Goal: Task Accomplishment & Management: Use online tool/utility

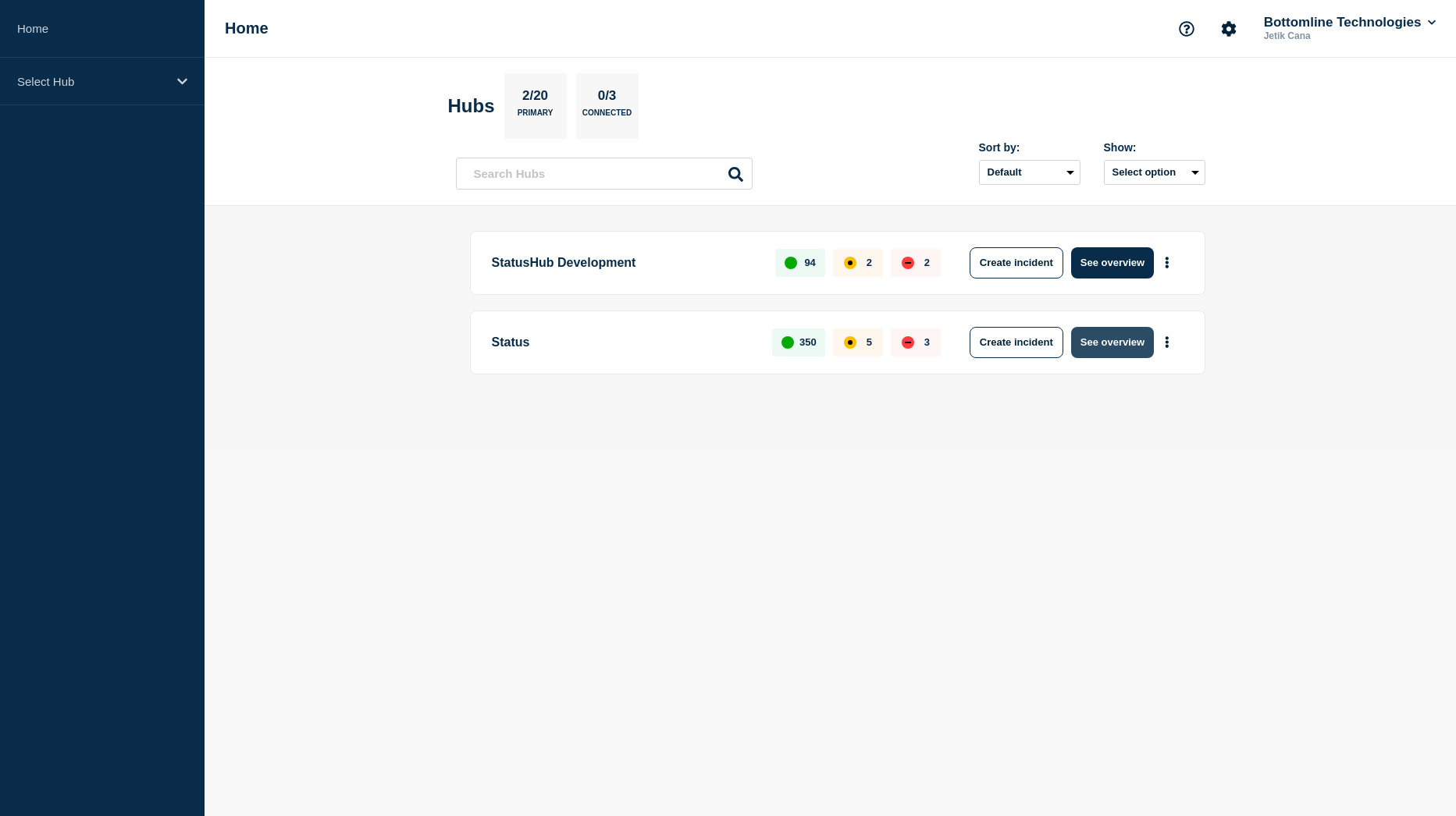
click at [1129, 341] on button "See overview" at bounding box center [1113, 342] width 83 height 31
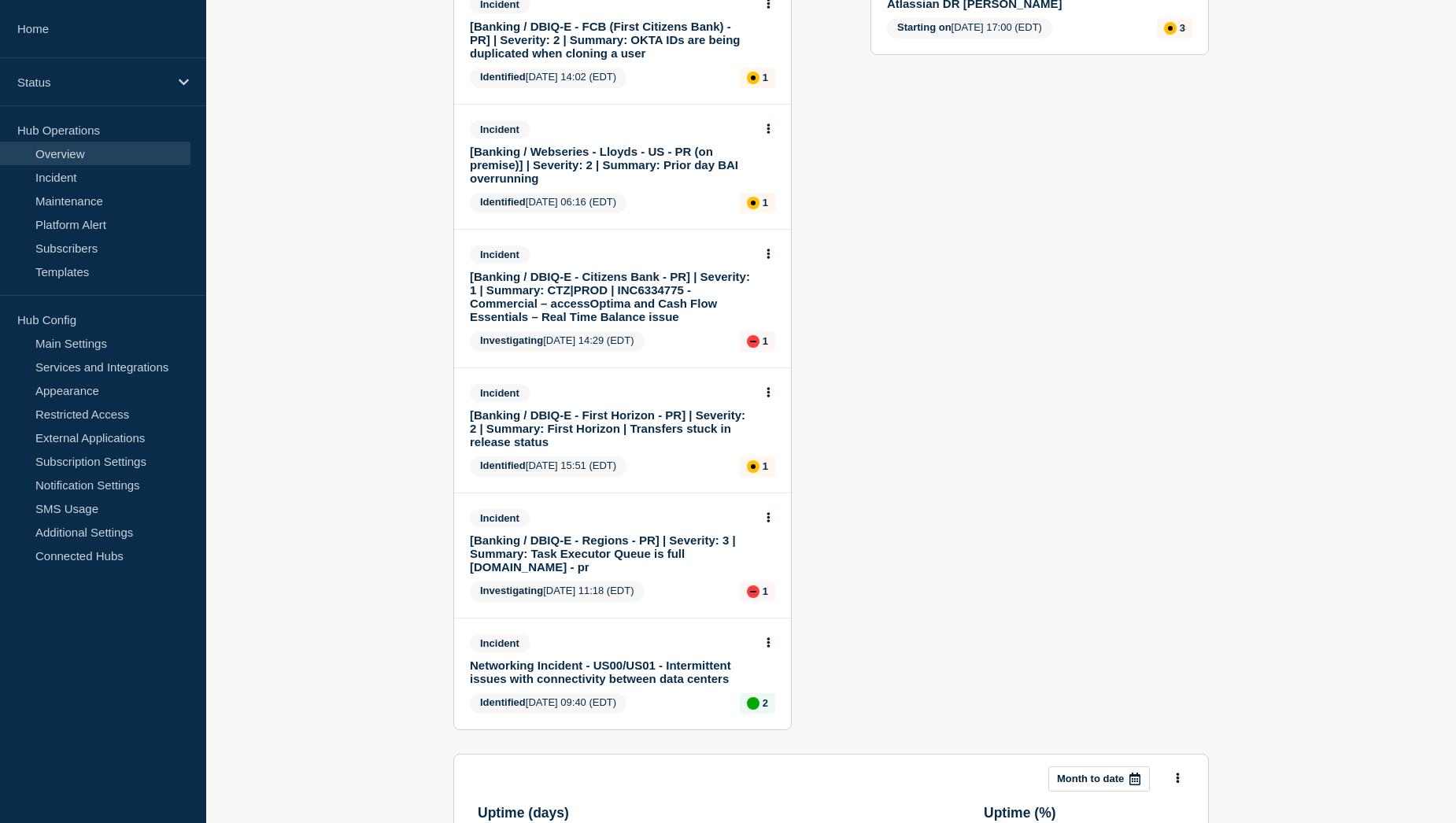
scroll to position [629, 0]
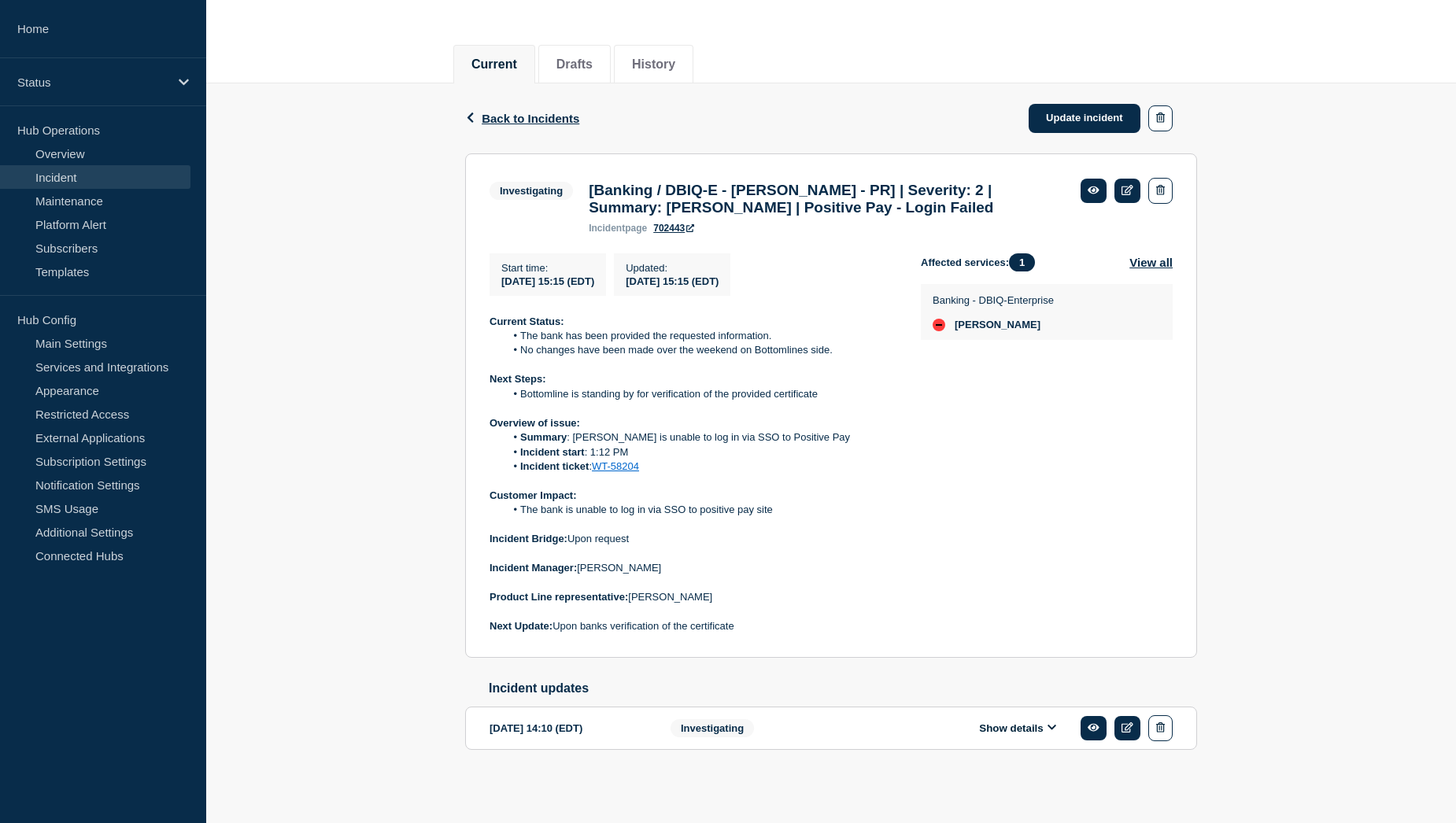
scroll to position [175, 0]
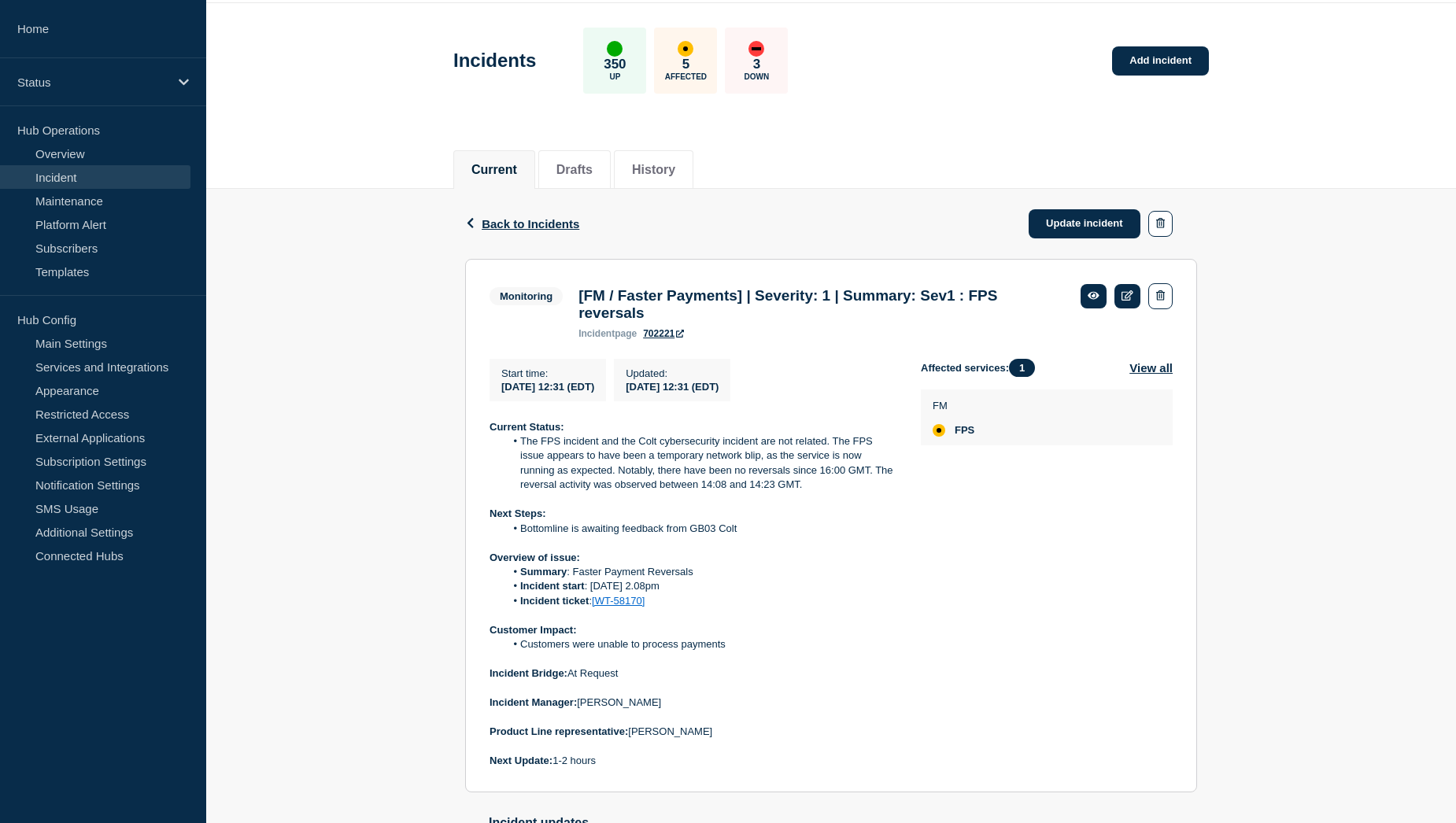
scroll to position [78, 0]
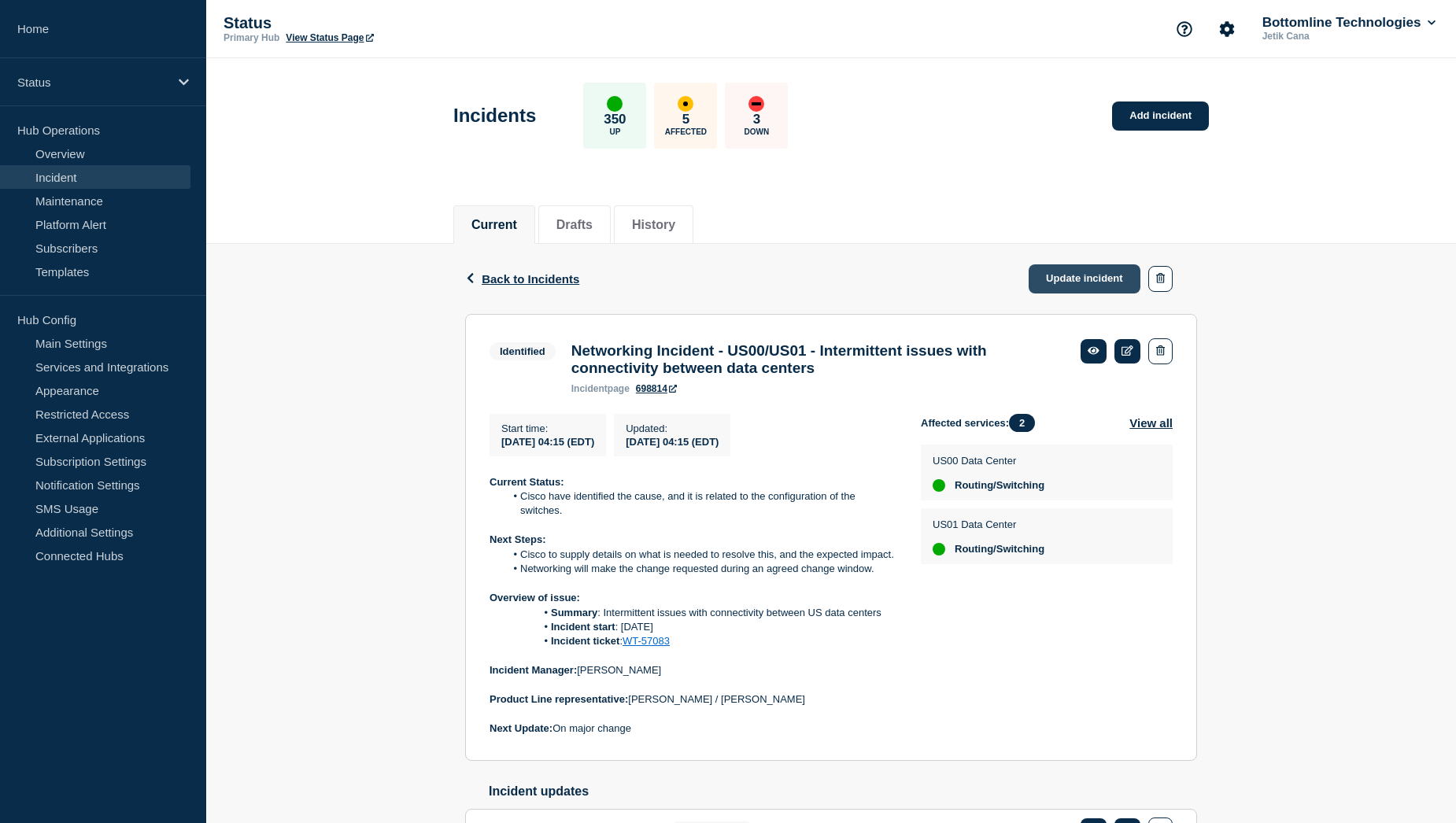
click at [1078, 281] on link "Update incident" at bounding box center [1084, 279] width 112 height 29
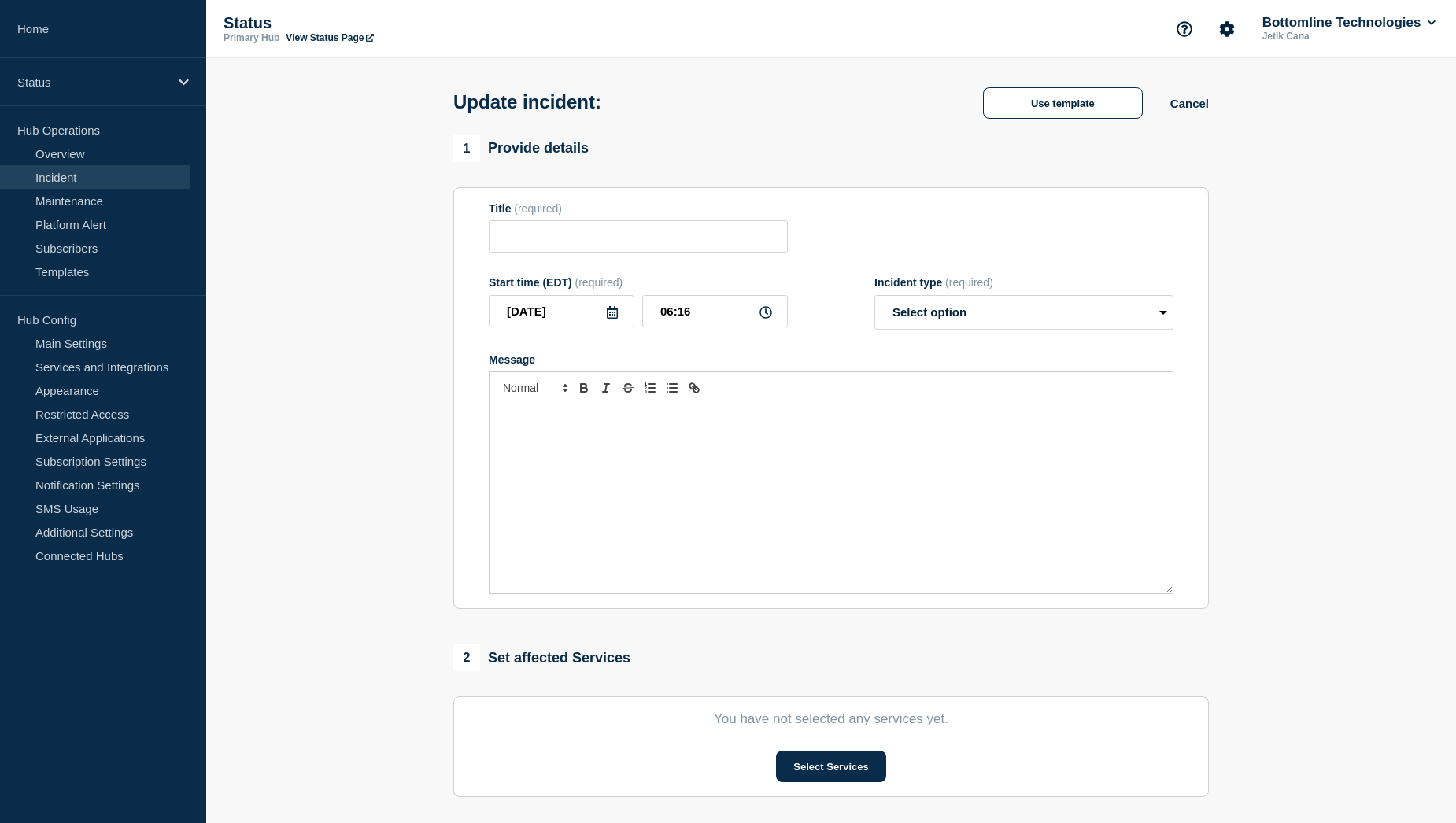
type input "Networking Incident - US00/US01 - Intermittent issues with connectivity between…"
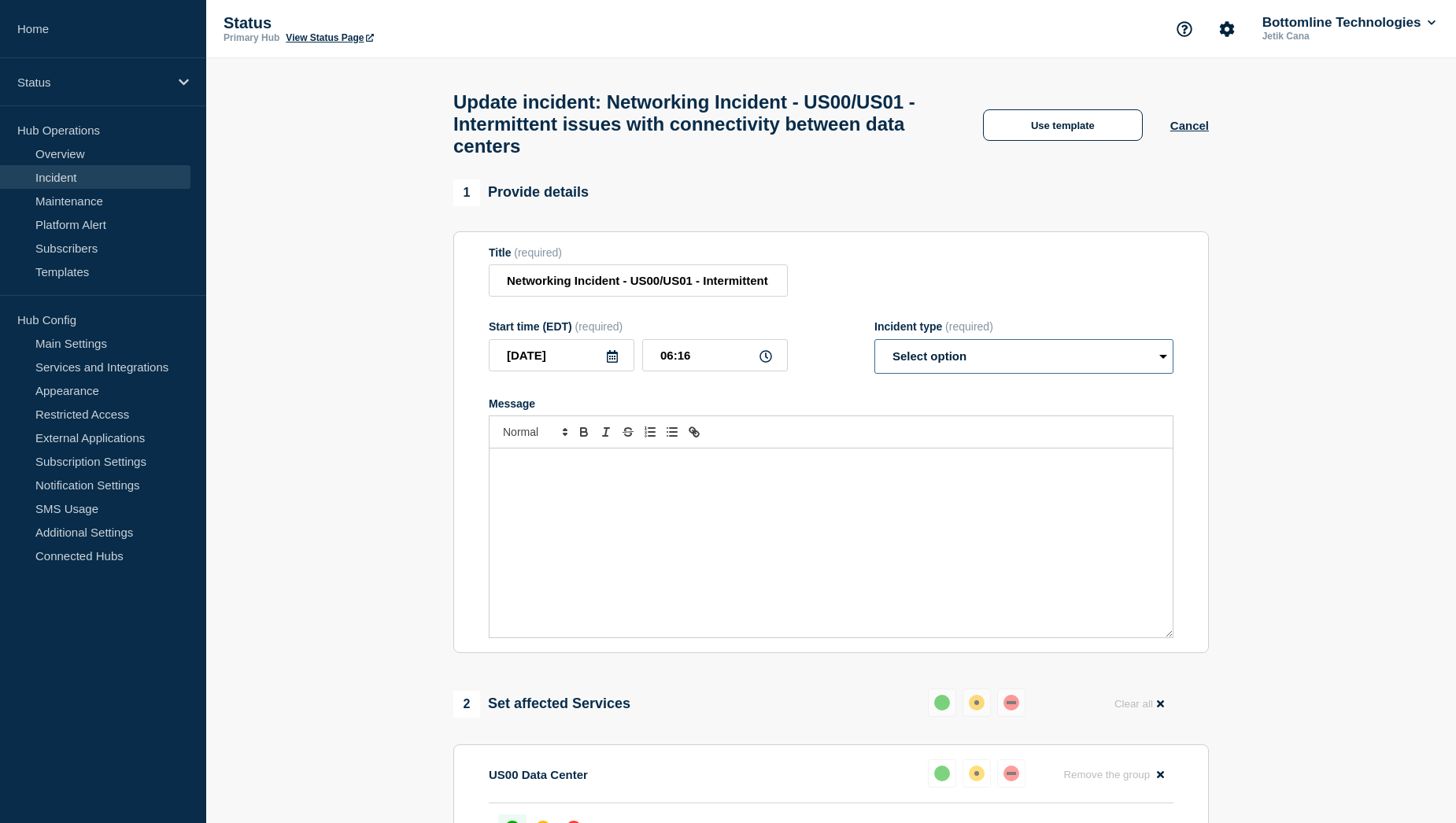
click at [1082, 374] on select "Select option Investigating Identified Monitoring Resolved" at bounding box center [1024, 356] width 299 height 35
select select "resolved"
click at [874, 351] on select "Select option Investigating Identified Monitoring Resolved" at bounding box center [1024, 356] width 299 height 35
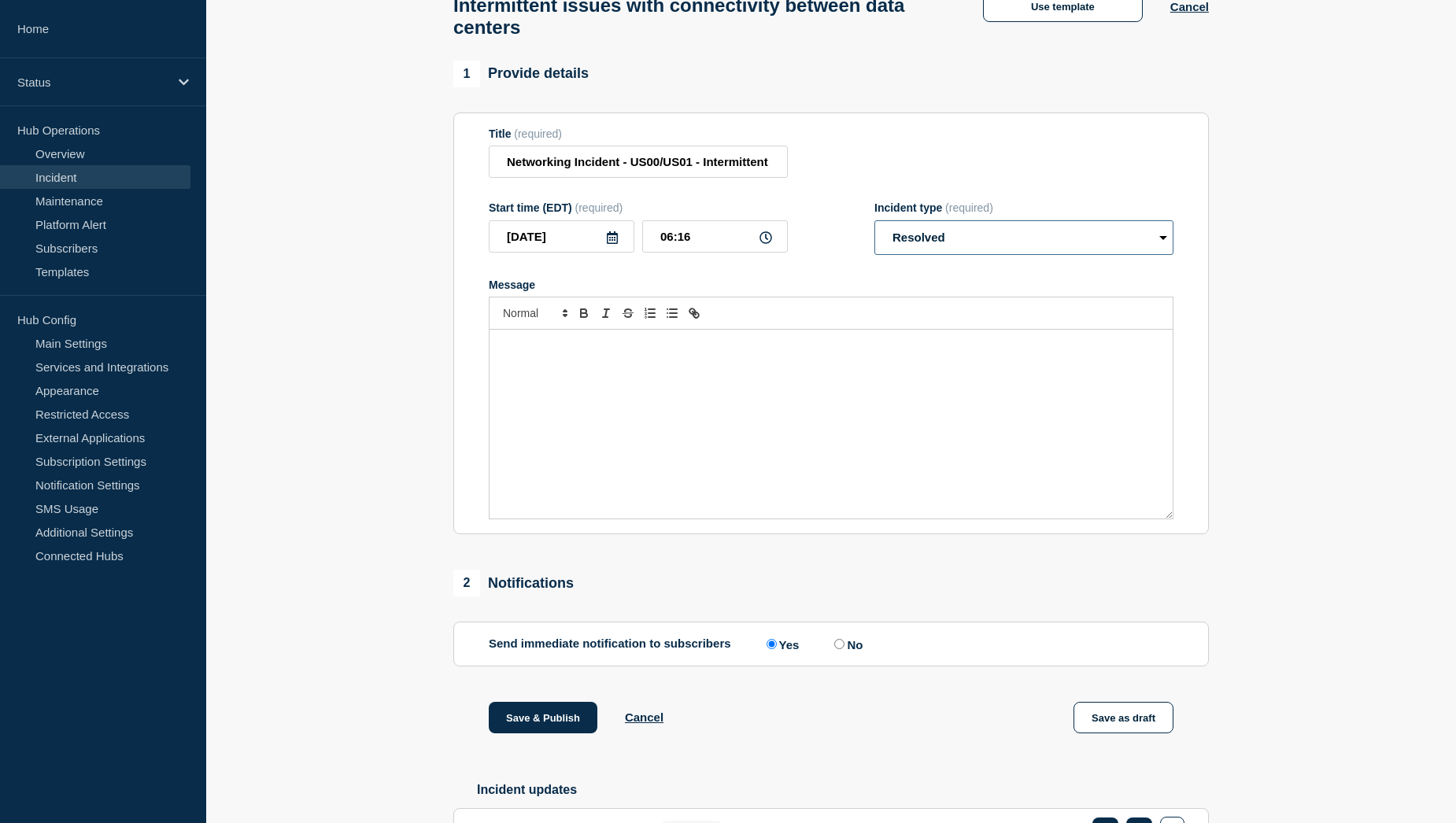
scroll to position [315, 0]
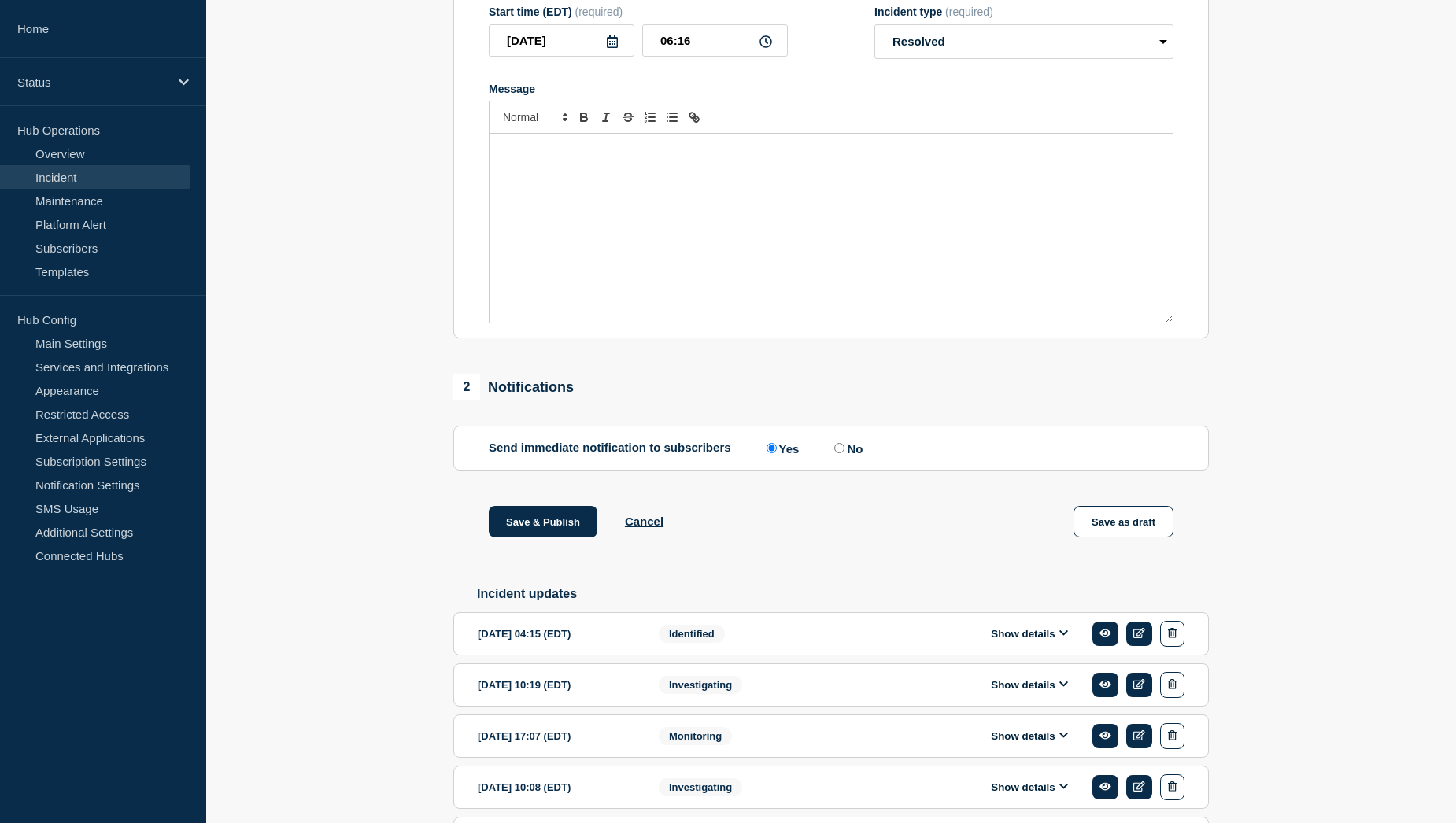
click at [844, 454] on input "No" at bounding box center [839, 449] width 10 height 10
radio input "true"
radio input "false"
click at [525, 536] on button "Save & Publish" at bounding box center [542, 521] width 108 height 32
